Goal: Task Accomplishment & Management: Manage account settings

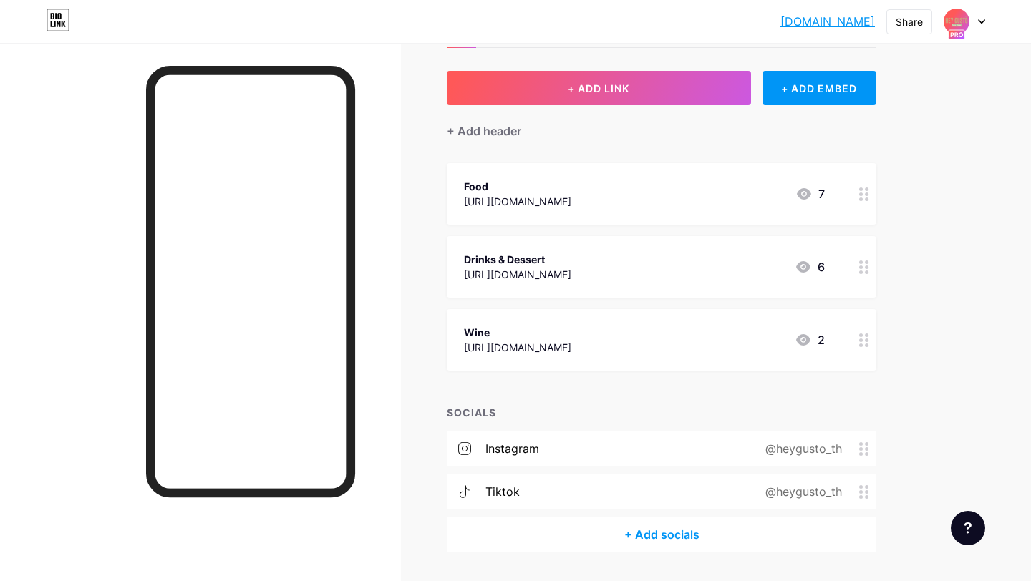
scroll to position [104, 0]
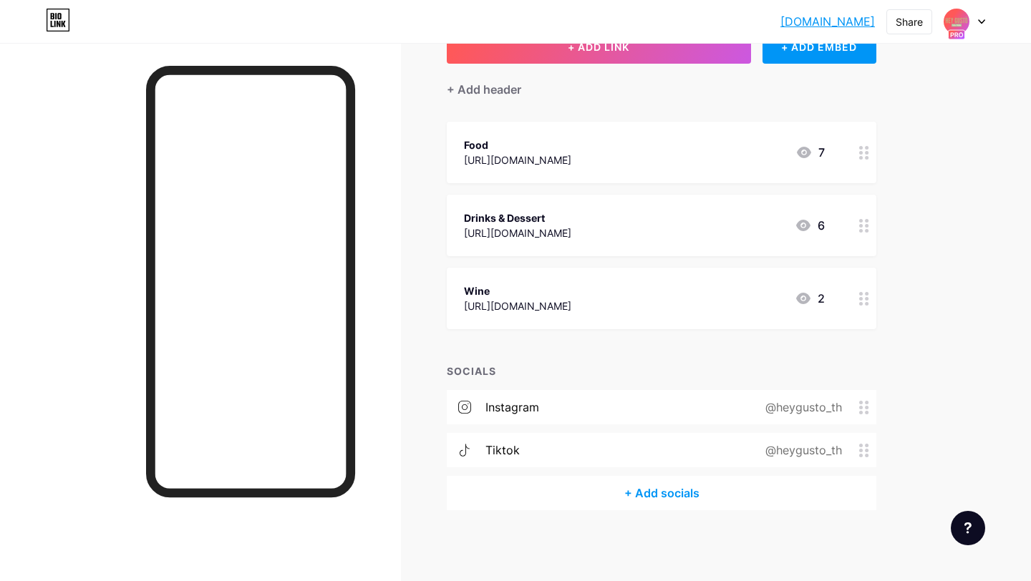
click at [619, 498] on div "+ Add socials" at bounding box center [662, 493] width 430 height 34
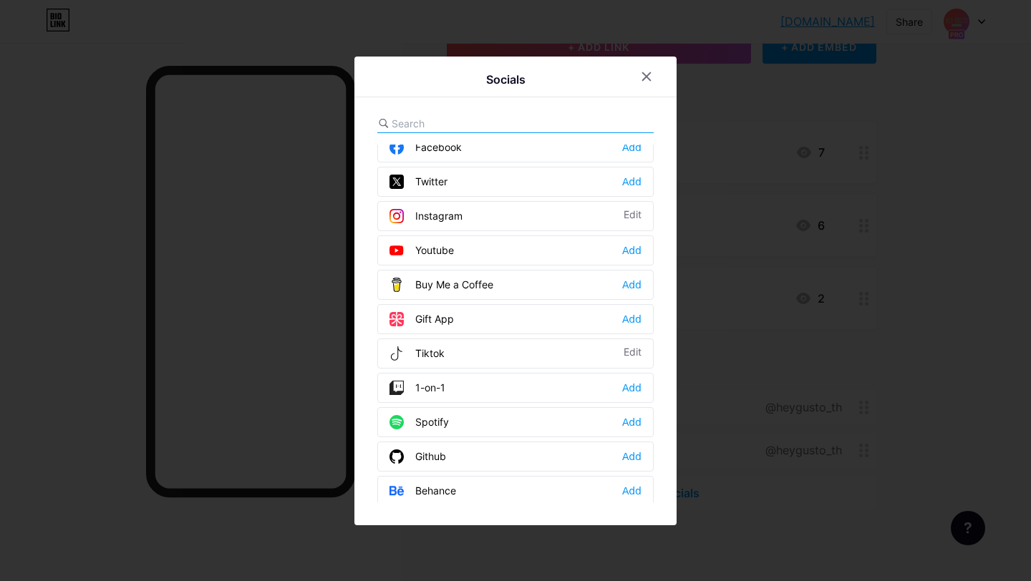
scroll to position [49, 0]
click at [563, 115] on div at bounding box center [515, 124] width 276 height 19
click at [408, 125] on input "text" at bounding box center [471, 123] width 158 height 15
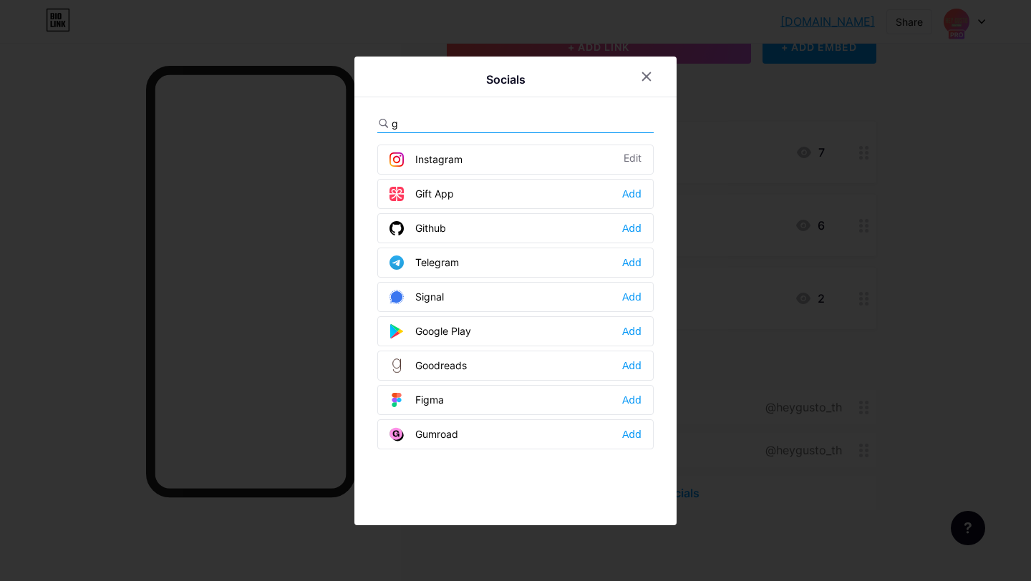
scroll to position [0, 0]
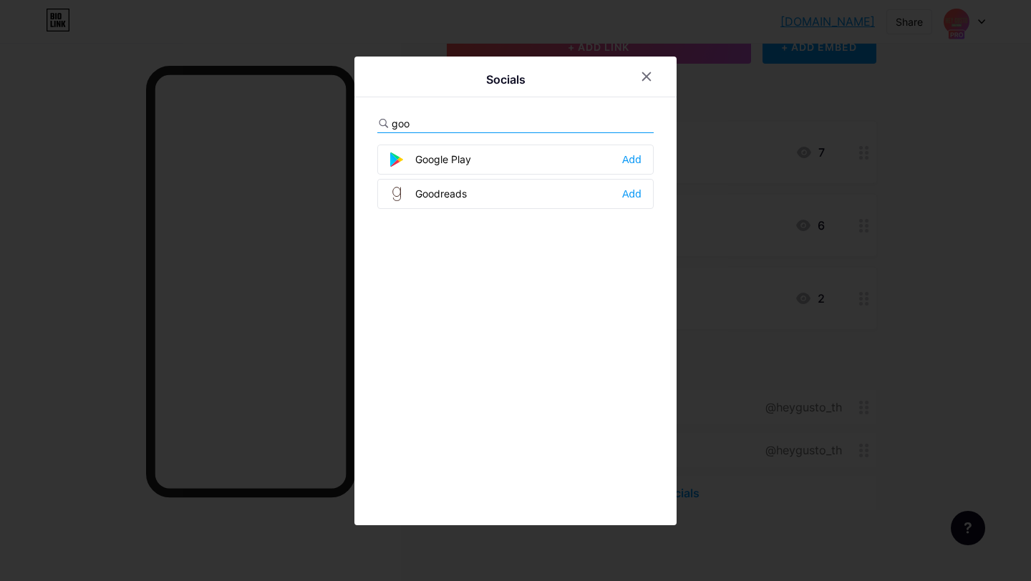
type input "goog"
click at [408, 125] on input "goog" at bounding box center [471, 123] width 158 height 15
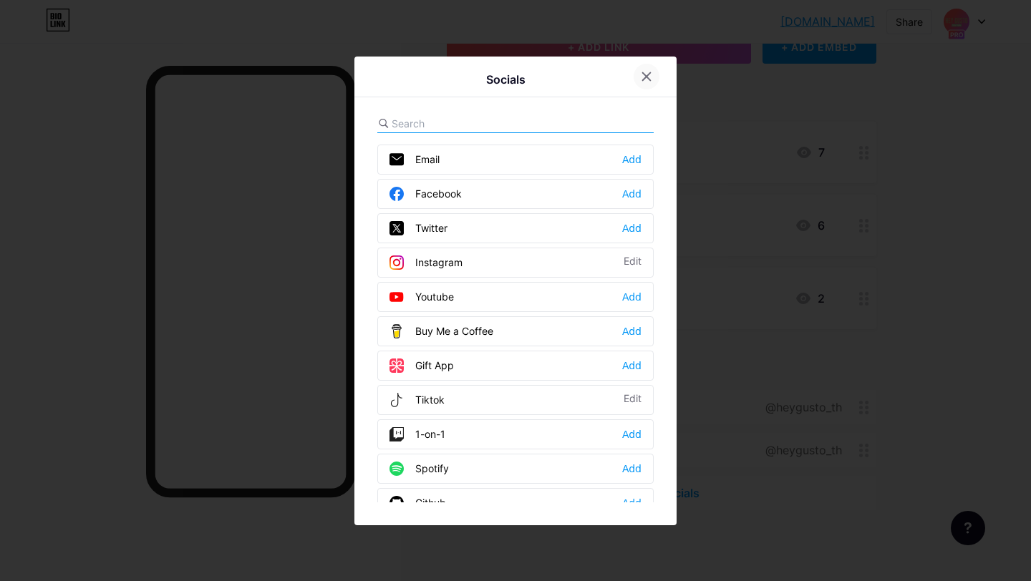
click at [654, 75] on div at bounding box center [647, 77] width 26 height 26
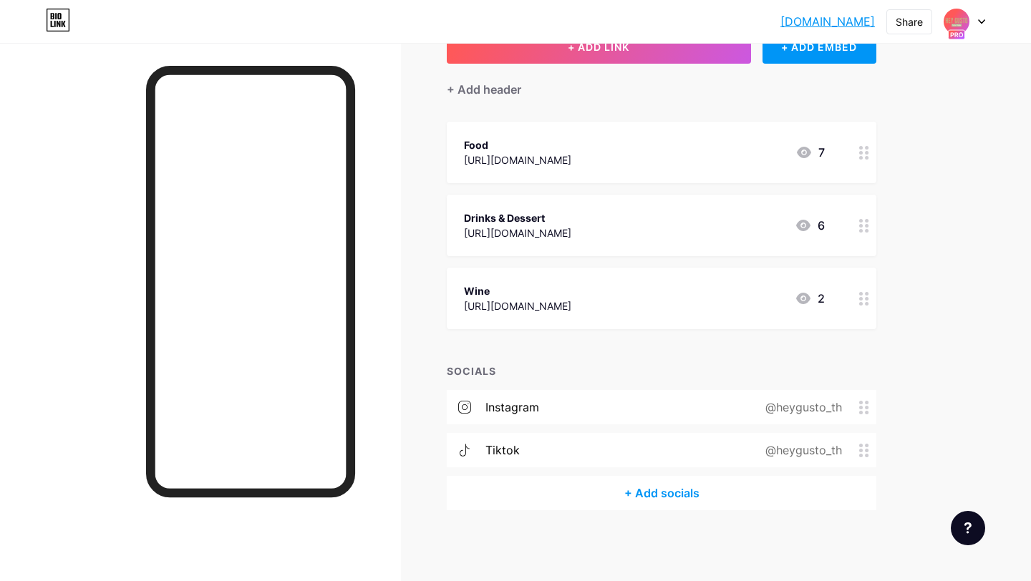
scroll to position [96, 0]
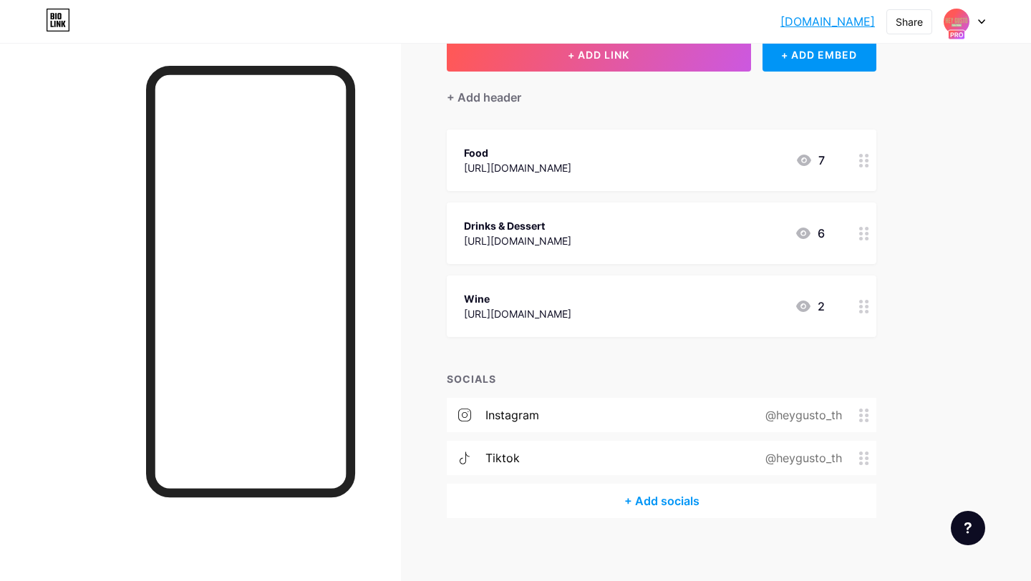
click at [695, 495] on div "+ Add socials" at bounding box center [662, 501] width 430 height 34
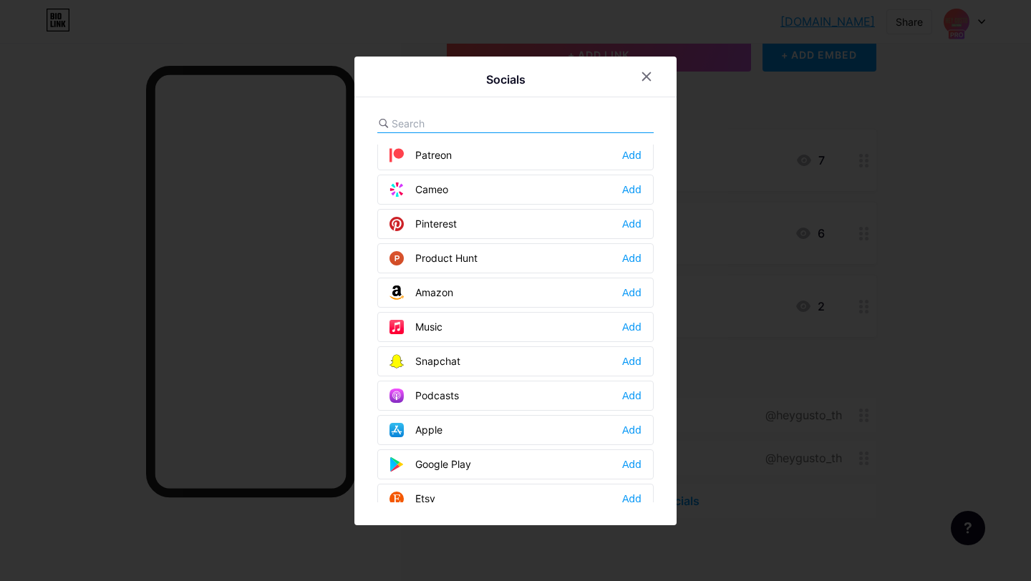
scroll to position [802, 0]
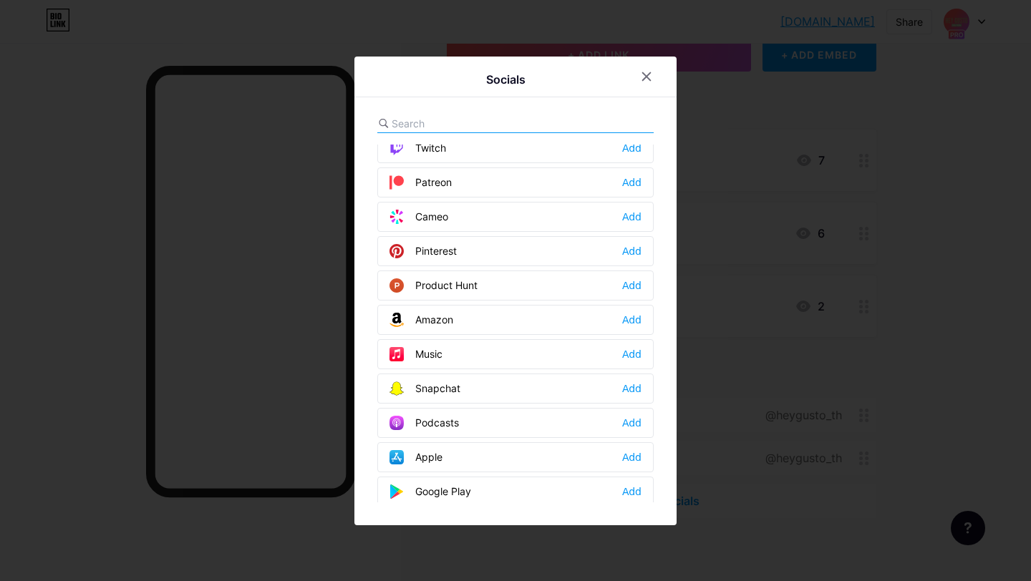
click at [440, 116] on input "text" at bounding box center [471, 123] width 158 height 15
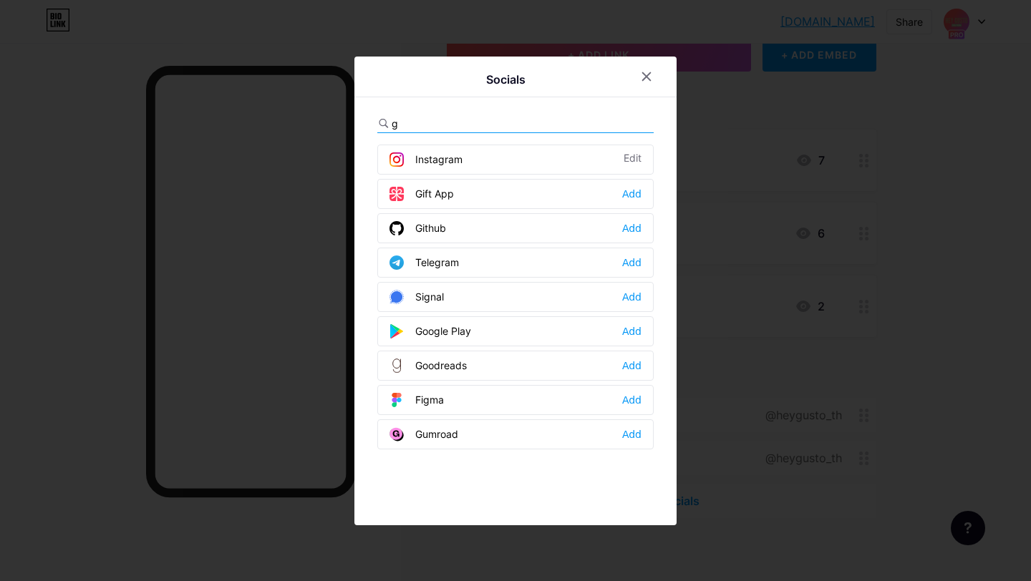
scroll to position [0, 0]
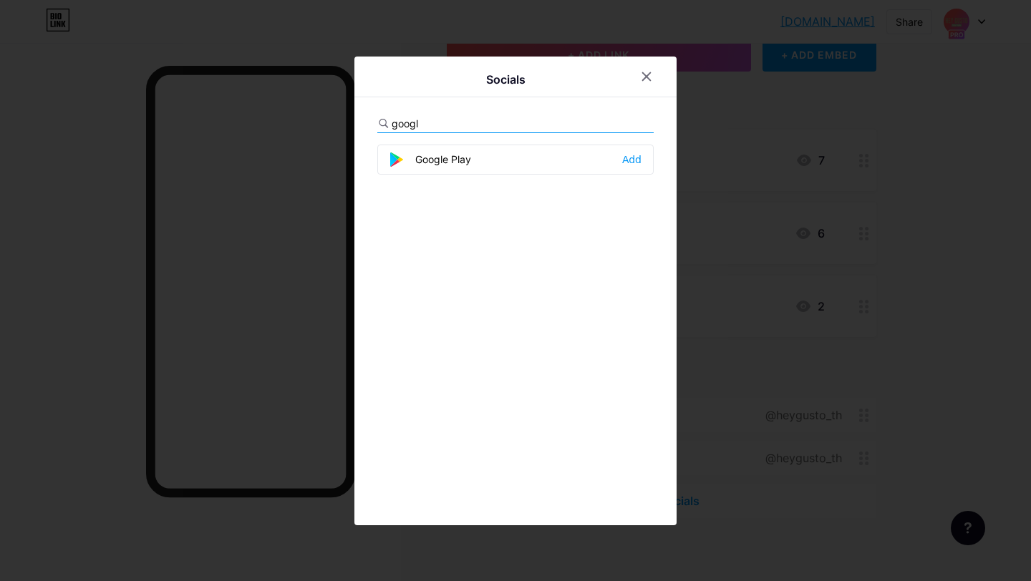
type input "googl"
click at [455, 160] on div "Google Play" at bounding box center [431, 160] width 82 height 14
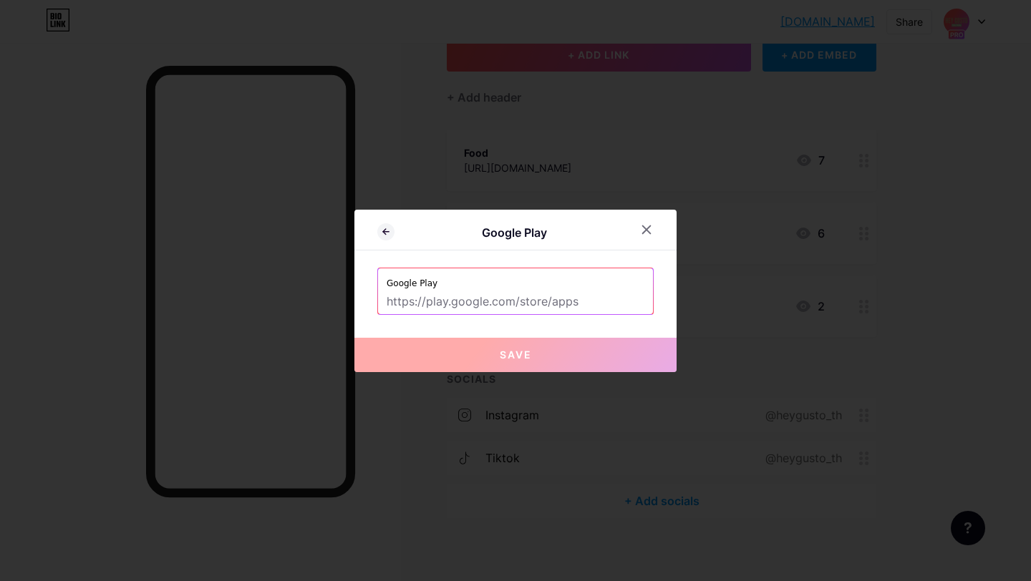
click at [532, 304] on input "text" at bounding box center [516, 302] width 258 height 24
paste input "[URL][DOMAIN_NAME]"
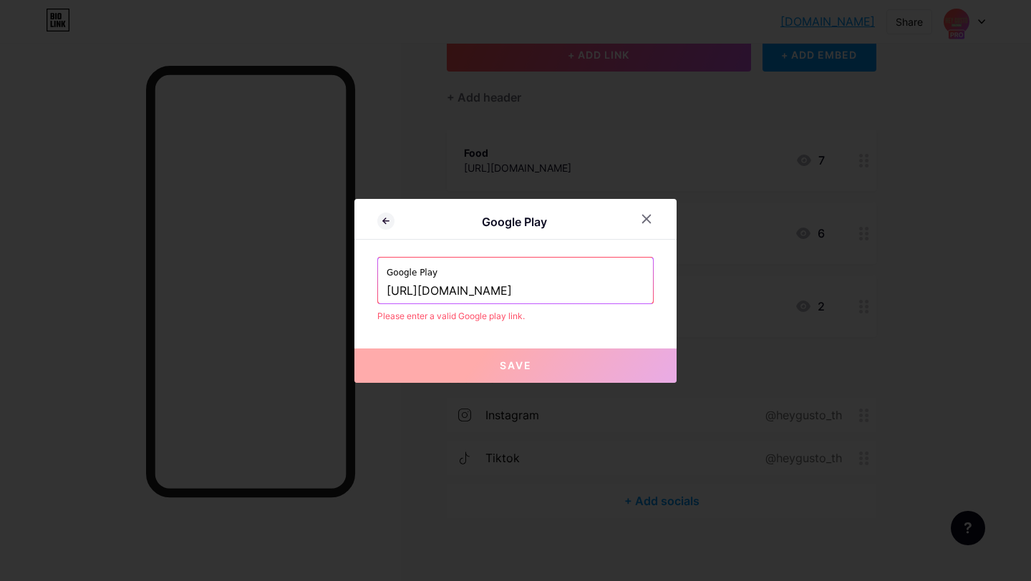
type input "[URL][DOMAIN_NAME]"
click at [566, 364] on button "Save" at bounding box center [515, 366] width 322 height 34
click at [649, 227] on div at bounding box center [647, 219] width 26 height 26
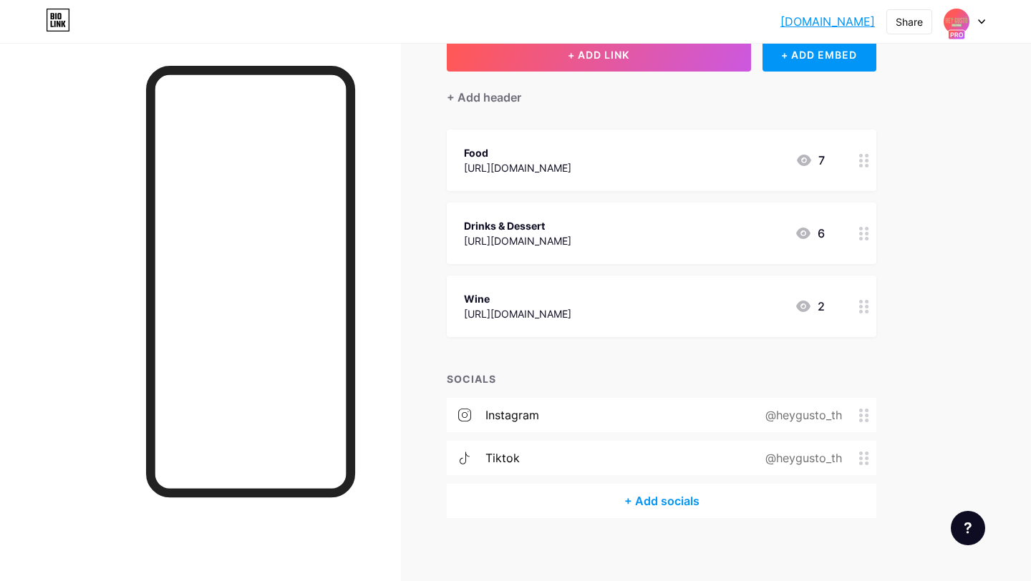
scroll to position [3, 0]
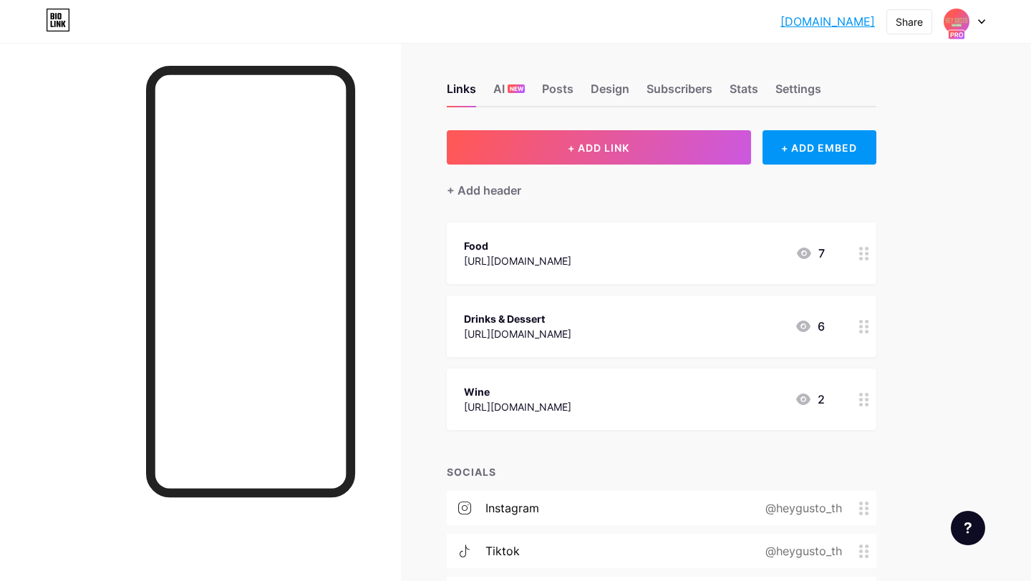
click at [537, 98] on div "Links AI NEW Posts Design Subscribers Stats Settings" at bounding box center [662, 82] width 430 height 50
click at [532, 92] on div "Links AI NEW Posts Design Subscribers Stats Settings" at bounding box center [662, 82] width 430 height 50
click at [551, 89] on div "Posts" at bounding box center [558, 93] width 32 height 26
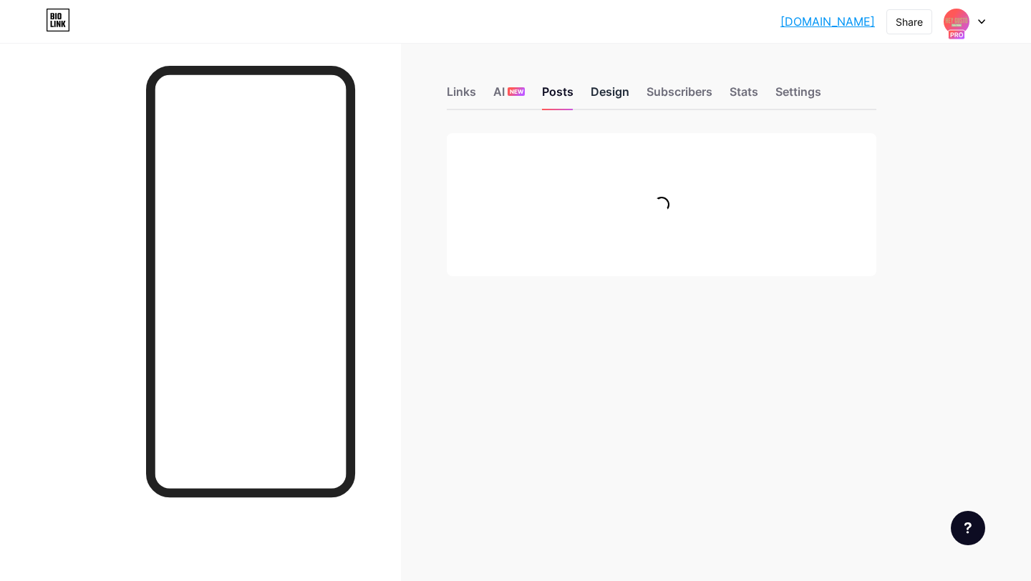
click at [609, 93] on div "Design" at bounding box center [610, 96] width 39 height 26
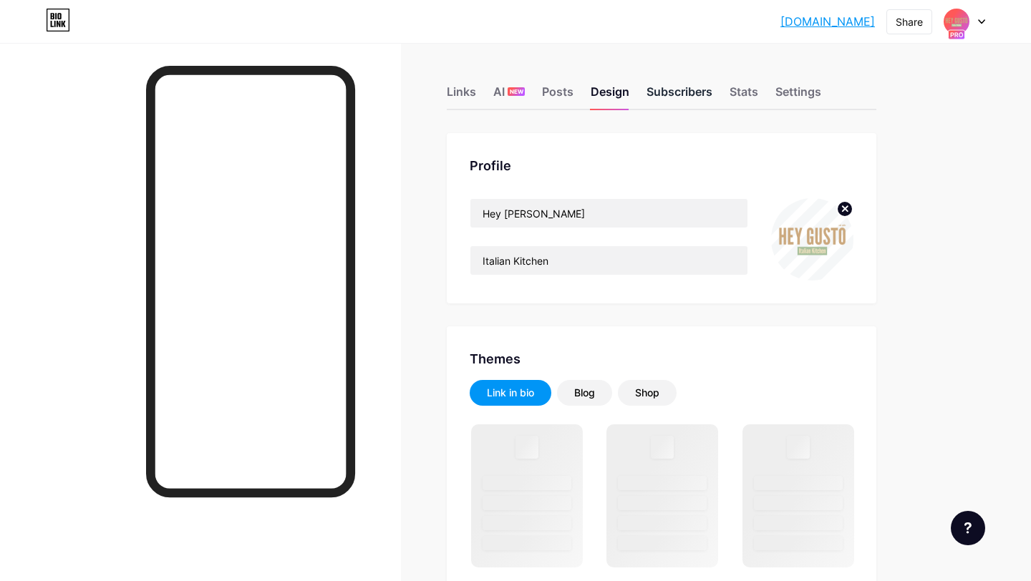
click at [665, 104] on div "Subscribers" at bounding box center [680, 96] width 66 height 26
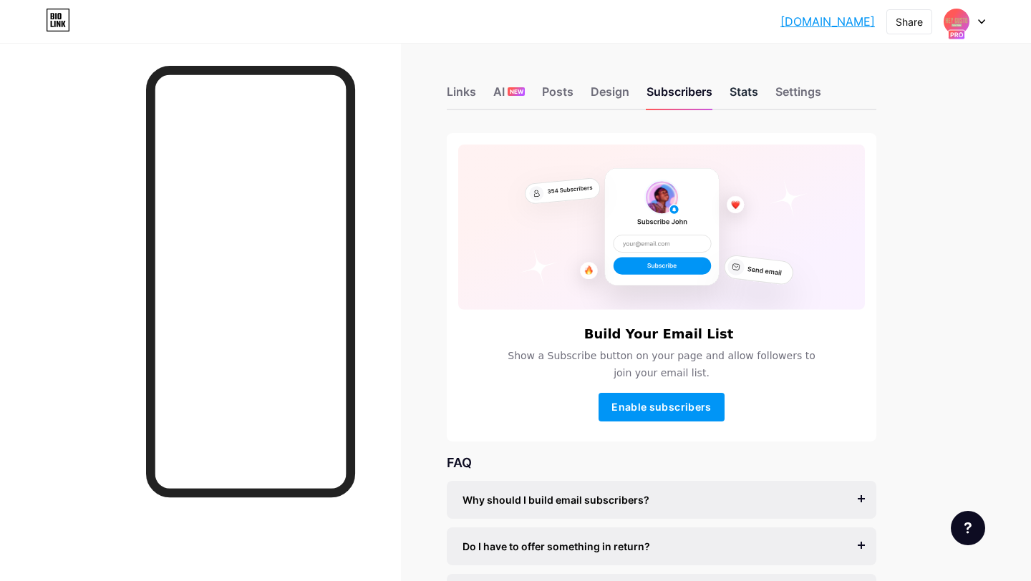
click at [733, 103] on div "Stats" at bounding box center [744, 96] width 29 height 26
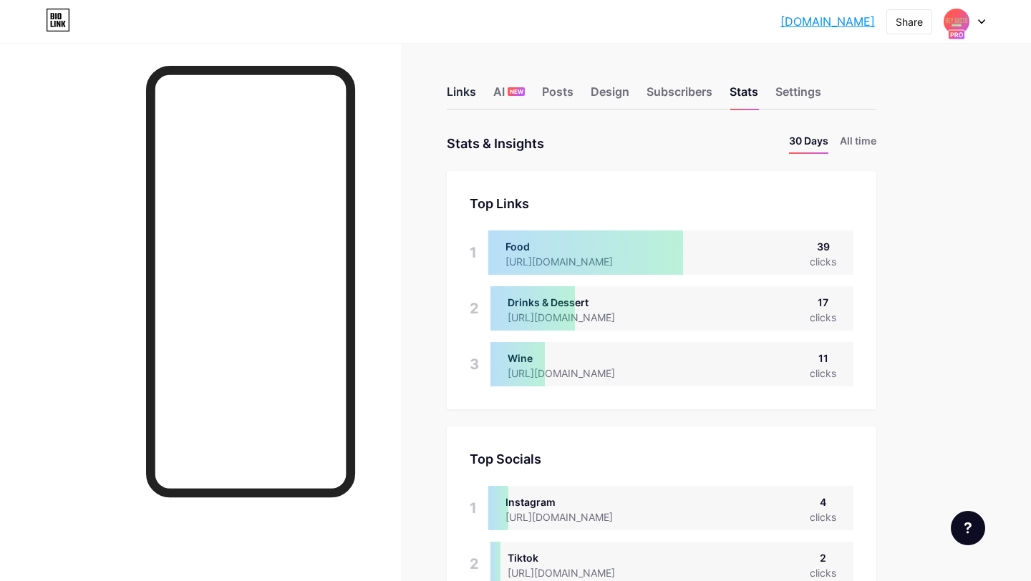
click at [463, 92] on div "Links" at bounding box center [461, 96] width 29 height 26
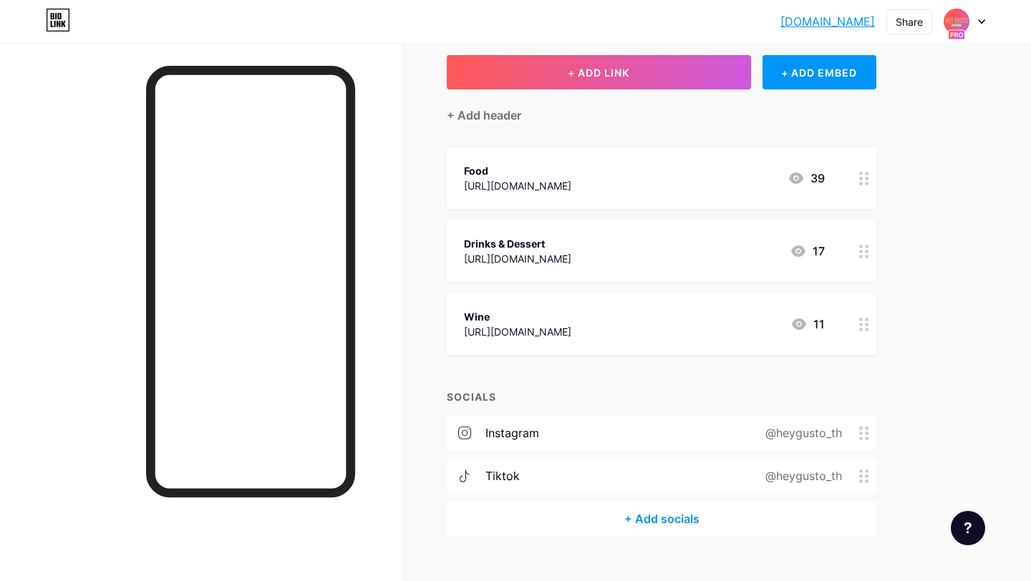
scroll to position [43, 0]
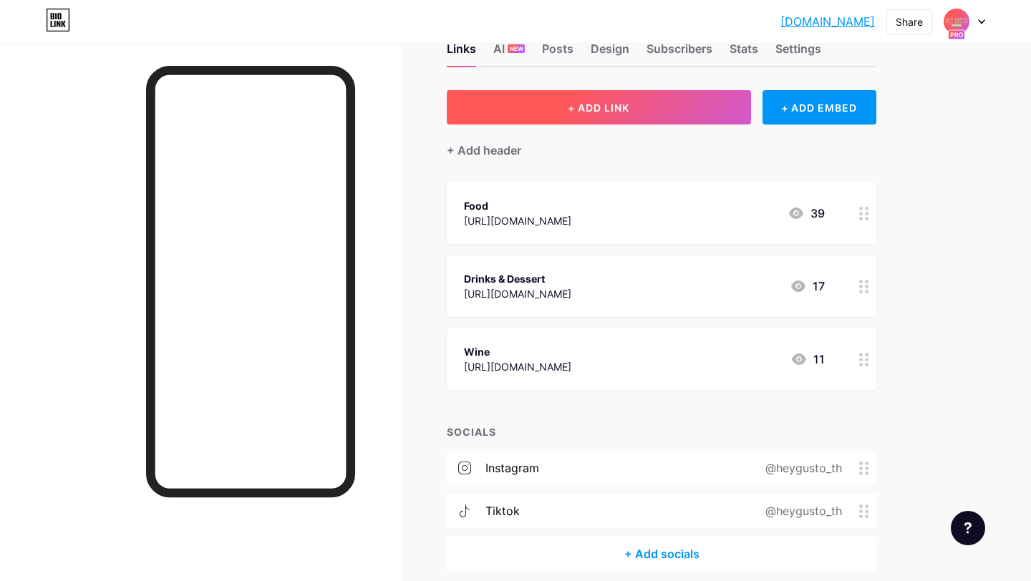
click at [665, 117] on button "+ ADD LINK" at bounding box center [599, 107] width 304 height 34
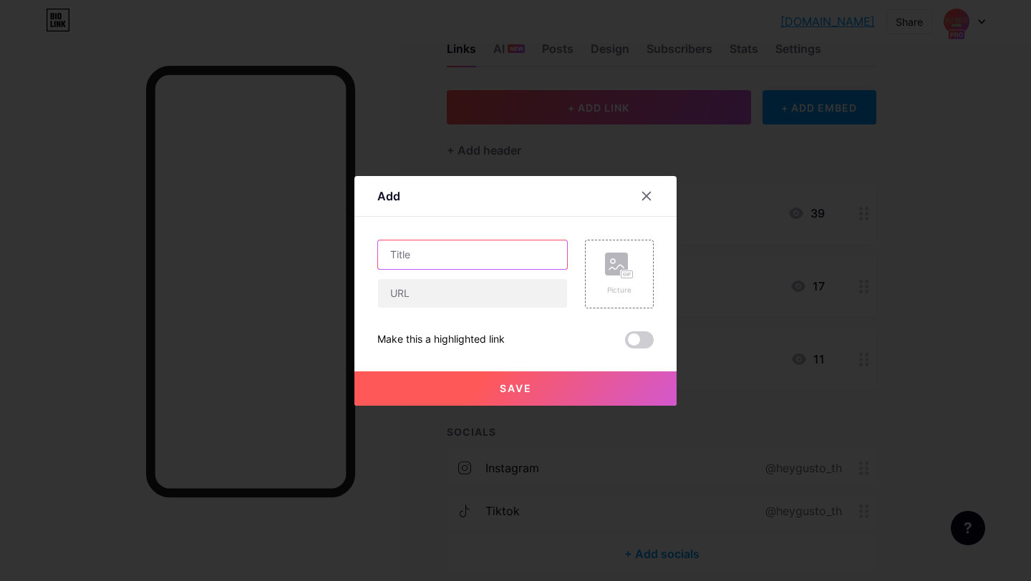
click at [470, 261] on input "text" at bounding box center [472, 255] width 189 height 29
type input "G"
click at [497, 292] on input "text" at bounding box center [472, 293] width 189 height 29
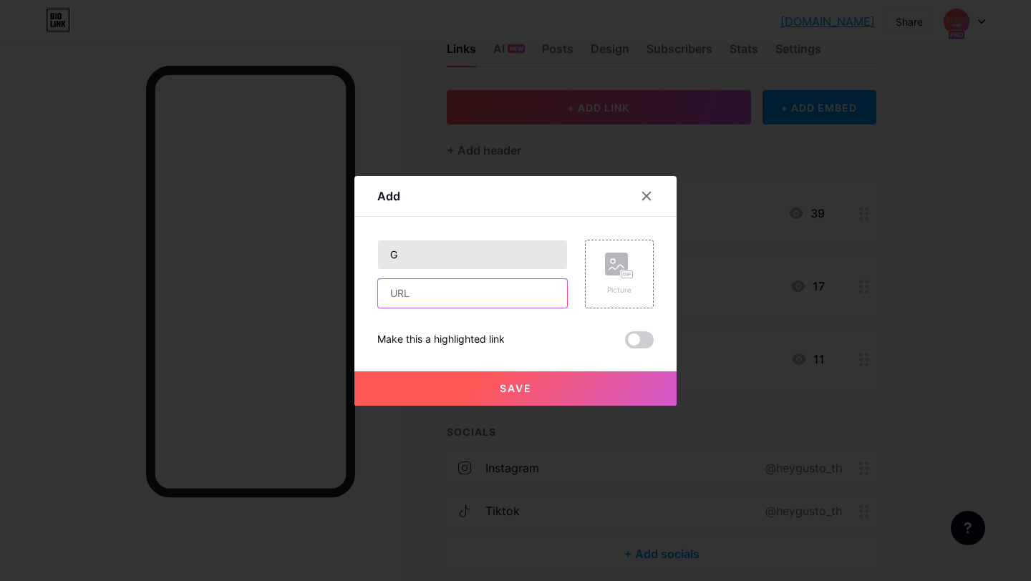
paste input "[URL][DOMAIN_NAME]"
type input "[URL][DOMAIN_NAME]"
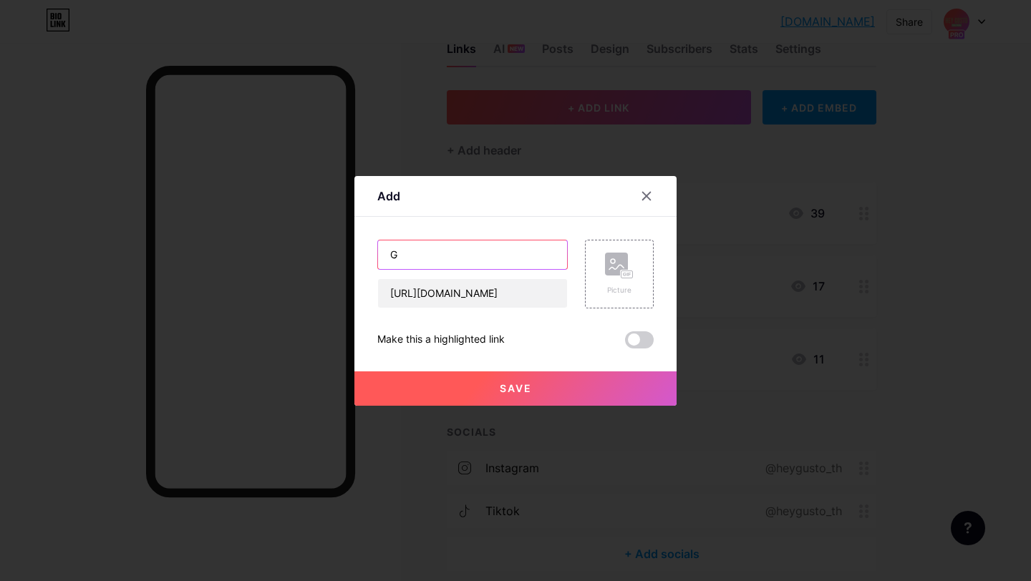
scroll to position [0, 0]
click at [497, 258] on input "G" at bounding box center [472, 255] width 189 height 29
click at [488, 287] on input "[URL][DOMAIN_NAME]" at bounding box center [472, 293] width 189 height 29
